Goal: Task Accomplishment & Management: Manage account settings

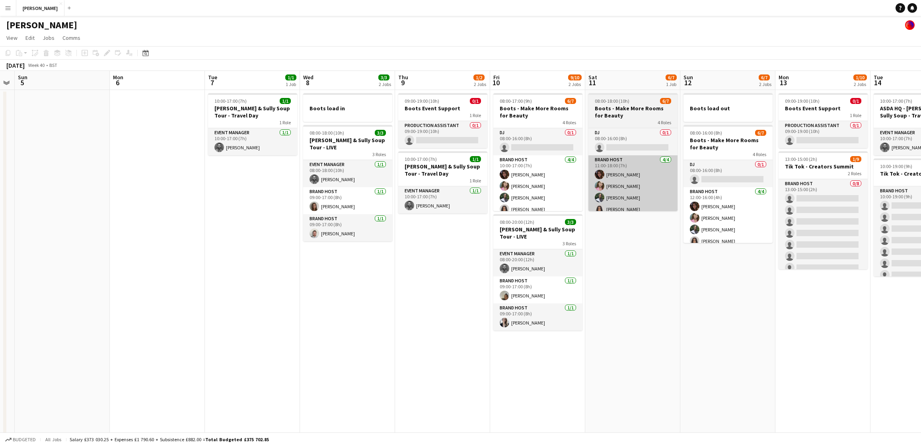
scroll to position [0, 277]
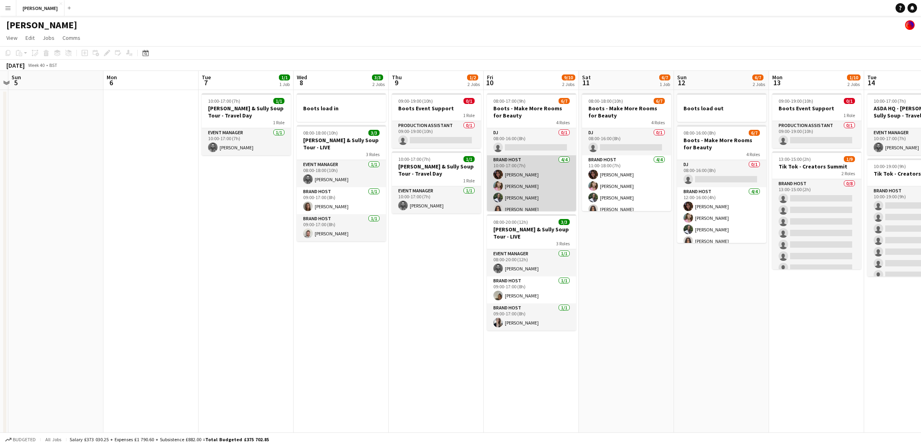
click at [540, 197] on app-card-role "Brand Host [DATE] 10:00-17:00 (7h) [PERSON_NAME] [PERSON_NAME] [PERSON_NAME] [P…" at bounding box center [531, 186] width 89 height 62
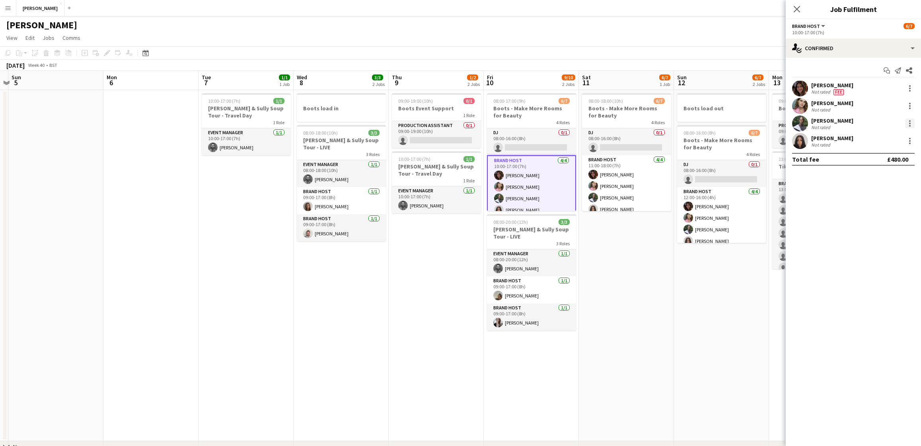
click at [909, 123] on div at bounding box center [910, 124] width 10 height 10
click at [881, 208] on button "Remove" at bounding box center [884, 214] width 62 height 19
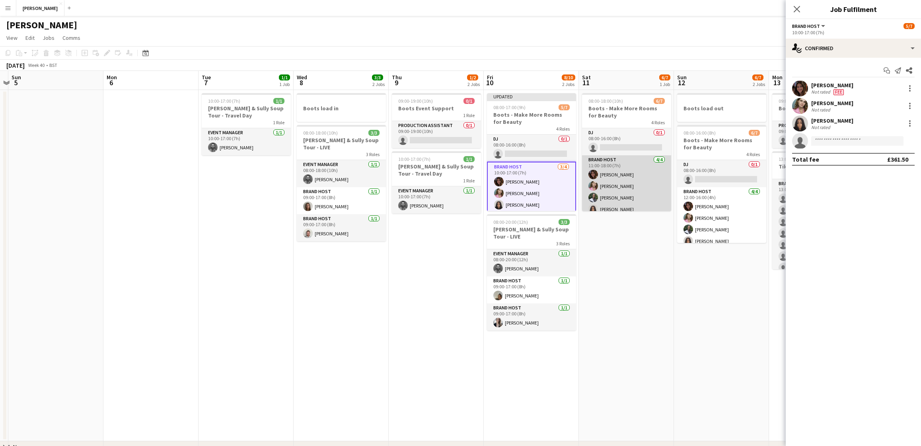
click at [635, 195] on app-card-role "Brand Host [DATE] 11:00-18:00 (7h) [PERSON_NAME] [PERSON_NAME] [PERSON_NAME] [P…" at bounding box center [626, 186] width 89 height 62
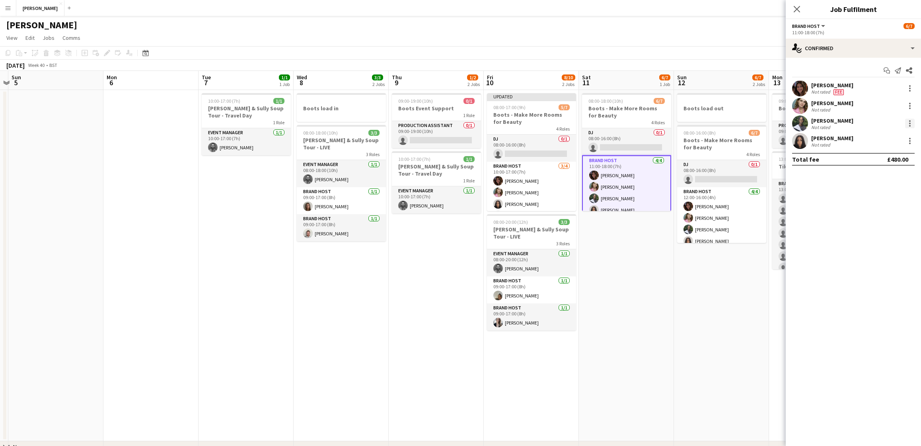
click at [909, 121] on div at bounding box center [910, 121] width 2 height 2
click at [886, 211] on span "Remove" at bounding box center [883, 214] width 49 height 7
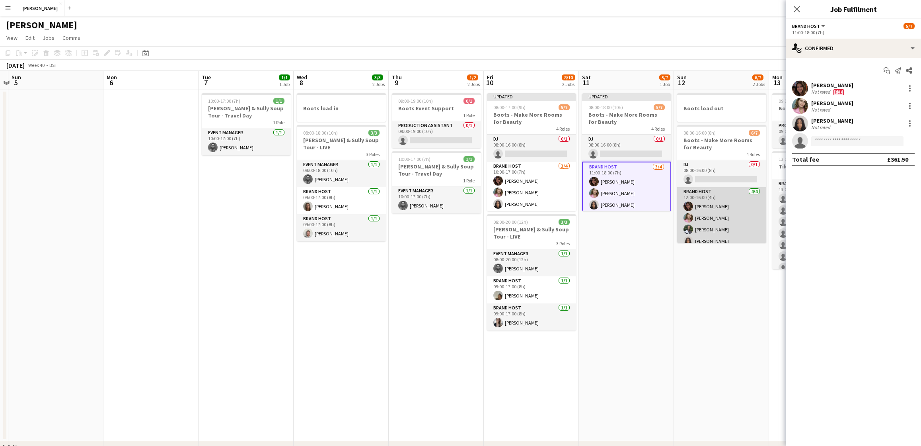
click at [716, 228] on app-card-role "Brand Host [DATE] 12:00-16:00 (4h) [PERSON_NAME] [PERSON_NAME] [PERSON_NAME] [P…" at bounding box center [721, 218] width 89 height 62
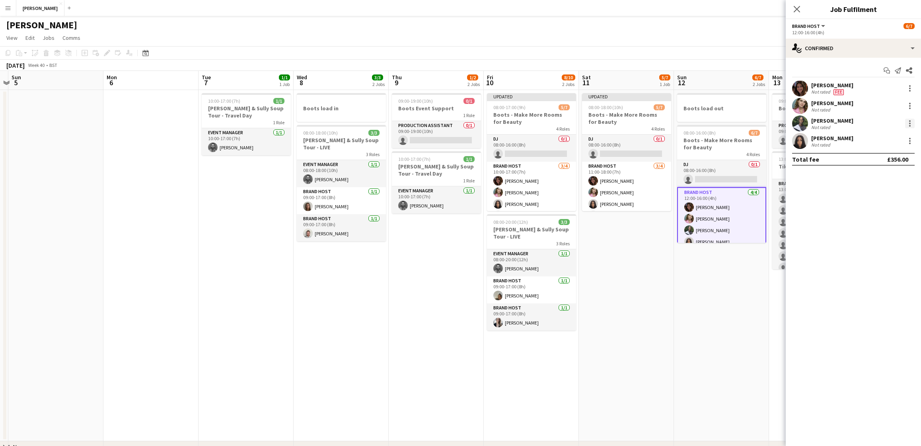
click at [912, 121] on div at bounding box center [910, 124] width 10 height 10
click at [883, 212] on span "Remove" at bounding box center [871, 214] width 24 height 7
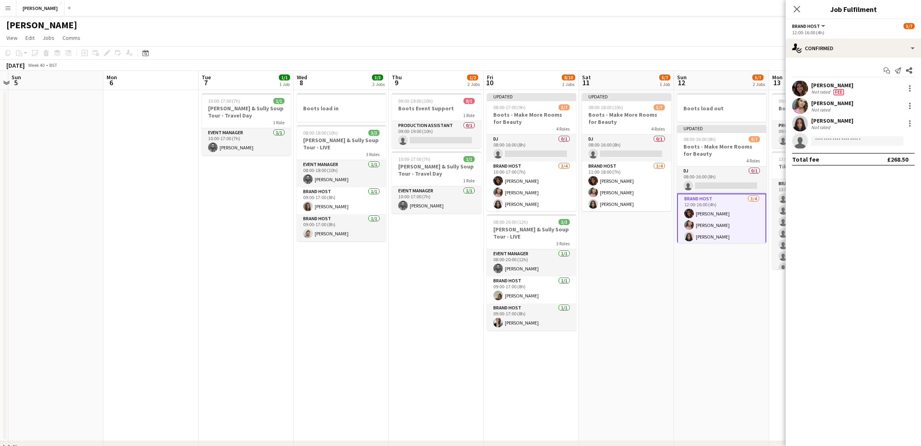
click at [734, 283] on app-date-cell "Boots load out Updated 08:00-16:00 (8h) 5/7 Boots - Make More Rooms for Beauty …" at bounding box center [721, 265] width 95 height 351
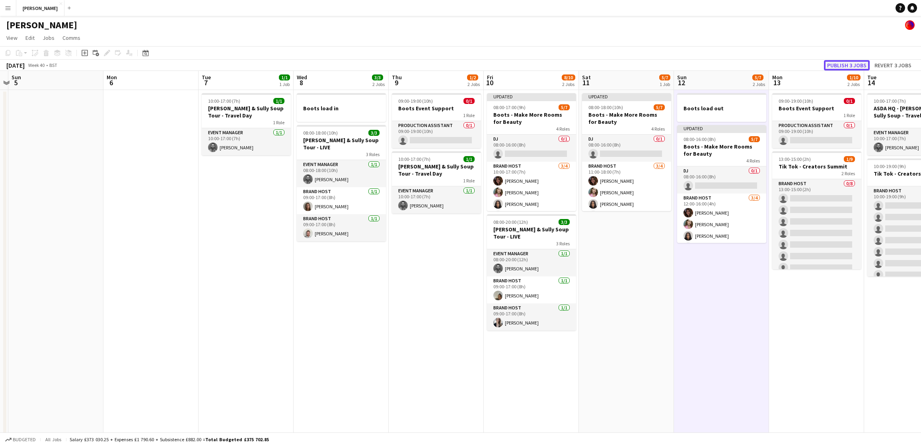
click at [856, 65] on button "Publish 3 jobs" at bounding box center [847, 65] width 46 height 10
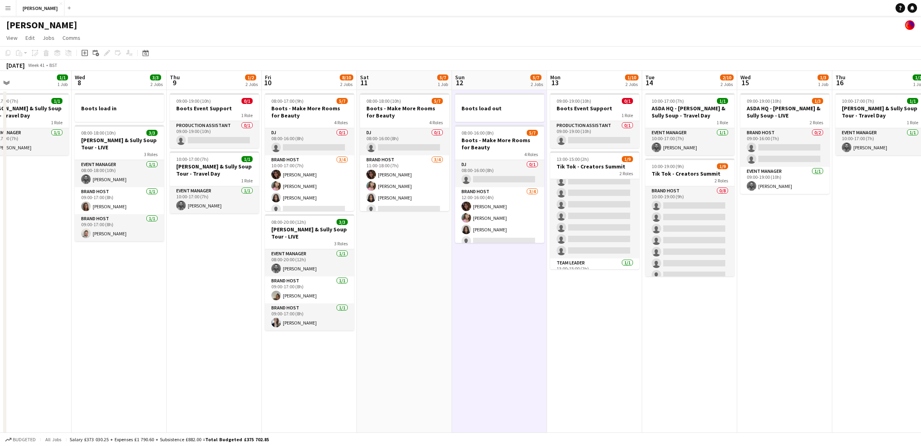
scroll to position [45, 0]
